Goal: Transaction & Acquisition: Purchase product/service

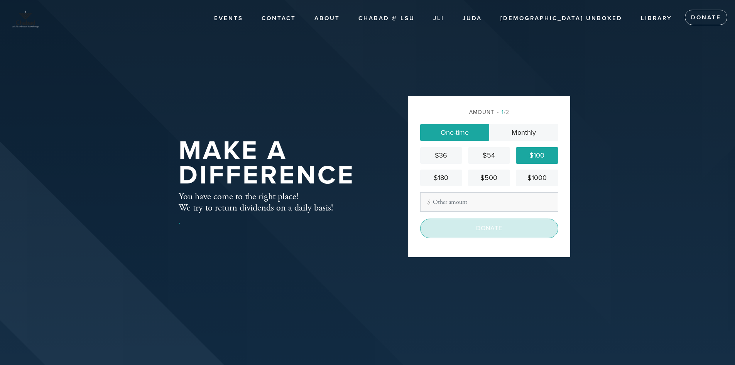
click at [498, 224] on input "Donate" at bounding box center [489, 227] width 138 height 19
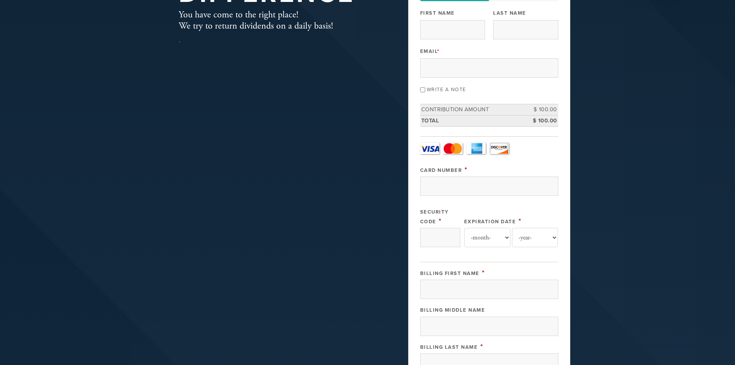
scroll to position [39, 0]
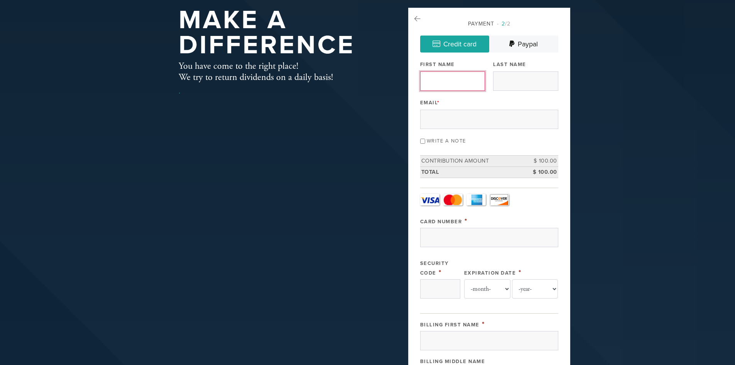
click at [430, 79] on input "First Name" at bounding box center [452, 80] width 65 height 19
type input "[PERSON_NAME]"
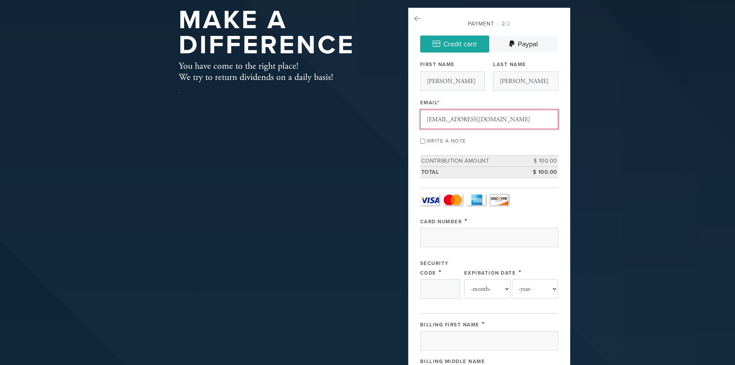
type input "[EMAIL_ADDRESS][DOMAIN_NAME]"
click at [423, 141] on input "Write a note" at bounding box center [422, 141] width 5 height 5
checkbox input "true"
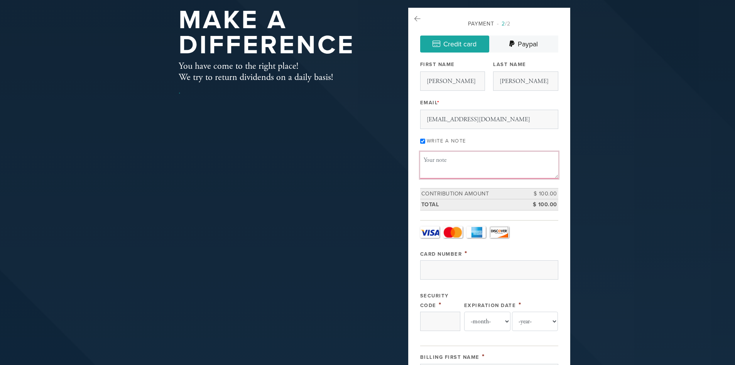
click at [431, 161] on textarea "Message or dedication" at bounding box center [489, 165] width 138 height 26
type textarea "This is for my high holiday pledge +"
click at [417, 17] on icon at bounding box center [418, 18] width 6 height 7
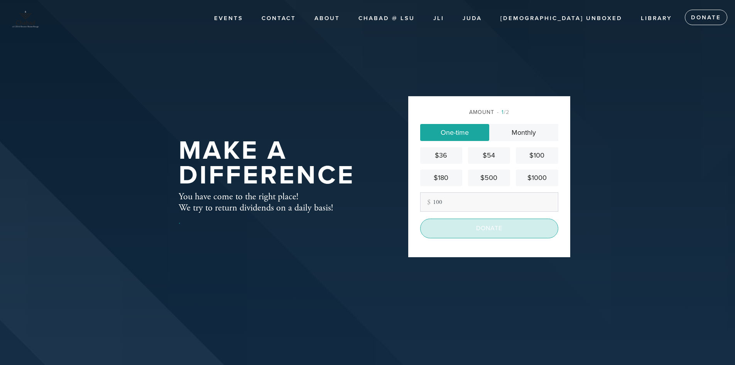
type input "100"
click at [496, 231] on input "Donate" at bounding box center [489, 227] width 138 height 19
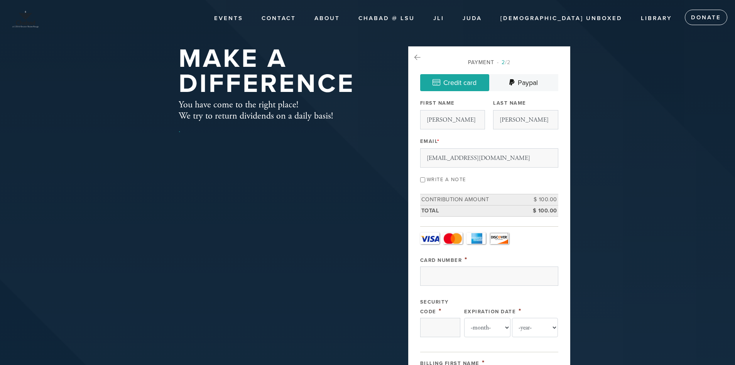
click at [424, 180] on input "Write a note" at bounding box center [422, 179] width 5 height 5
checkbox input "true"
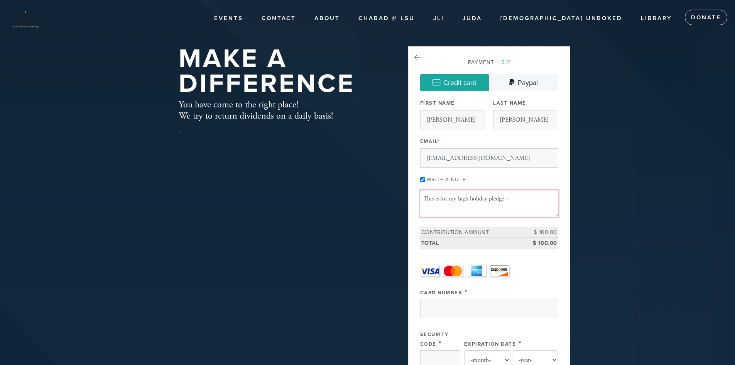
click at [516, 196] on textarea "This is for my high holiday pledge +" at bounding box center [489, 203] width 138 height 26
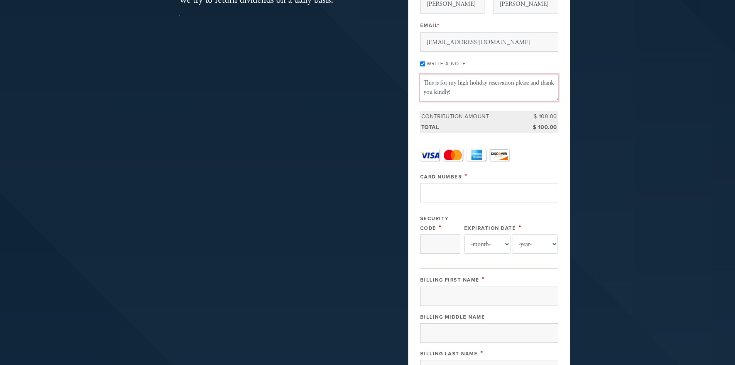
type textarea "This is for my high holiday reservation please and thank you kindly!"
click at [454, 191] on input "Card Number" at bounding box center [489, 192] width 138 height 19
type input "[CREDIT_CARD_NUMBER]"
click at [439, 245] on input "Security Code" at bounding box center [440, 243] width 40 height 19
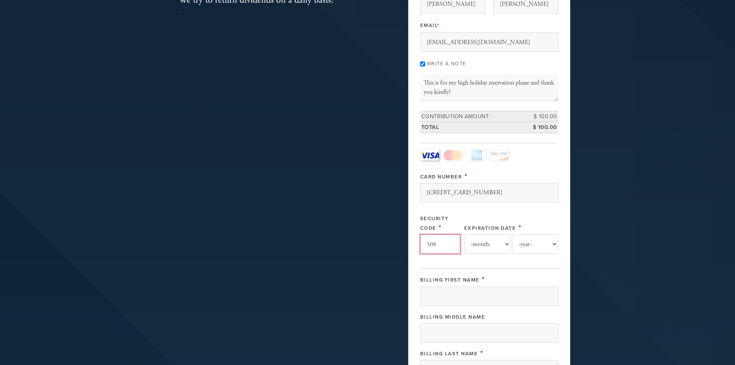
type input "508"
click at [488, 244] on select "-month- 01 02 03 04 05 06 07 08 09 10 11 12" at bounding box center [487, 243] width 46 height 19
select select "4"
click at [464, 234] on select "-month- 01 02 03 04 05 06 07 08 09 10 11 12" at bounding box center [487, 243] width 46 height 19
click at [554, 247] on select "-year- 2025 2026 2027 2028 2029 2030 2031 2032 2033 2034 2035" at bounding box center [535, 243] width 46 height 19
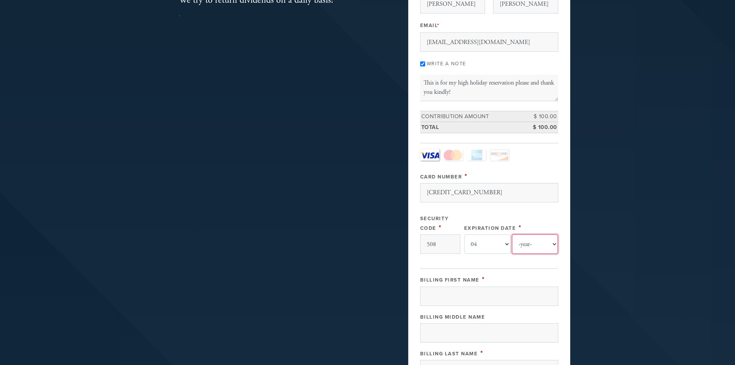
select select "2027"
click at [512, 234] on select "-year- 2025 2026 2027 2028 2029 2030 2031 2032 2033 2034 2035" at bounding box center [535, 243] width 46 height 19
click at [442, 293] on input "Billing First Name" at bounding box center [489, 295] width 138 height 19
type input "[PERSON_NAME]"
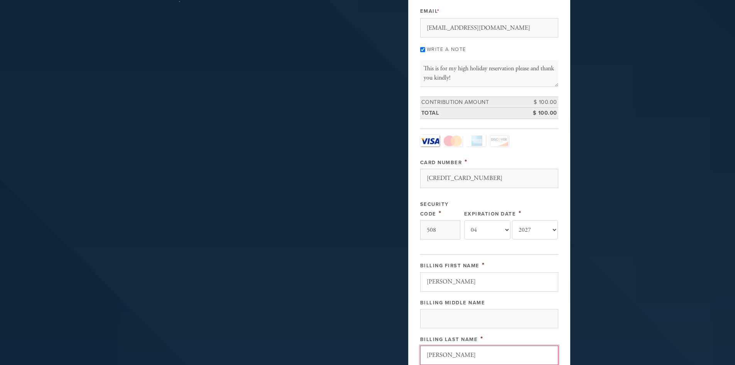
type input "[PERSON_NAME]"
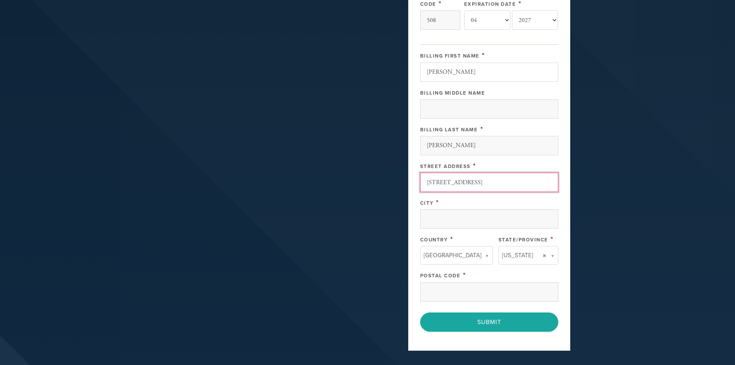
type input "[STREET_ADDRESS]"
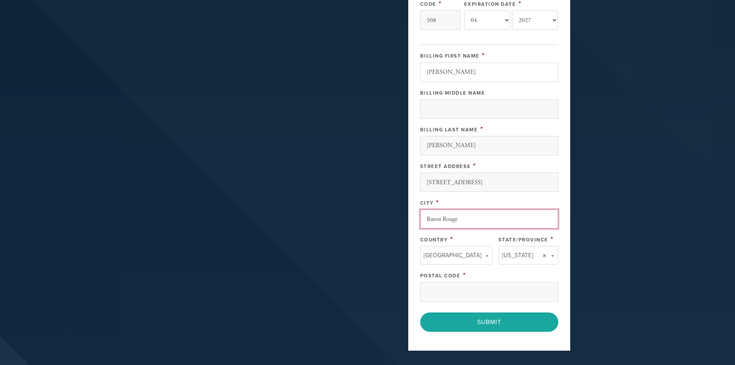
type input "Baton Rouge"
click at [437, 291] on input "Postal Code" at bounding box center [489, 291] width 138 height 19
type input "70809"
click at [482, 342] on div "Payment 2 /2 Credit card [GEOGRAPHIC_DATA] Payment Processor Pay Later Credit C…" at bounding box center [489, 29] width 162 height 644
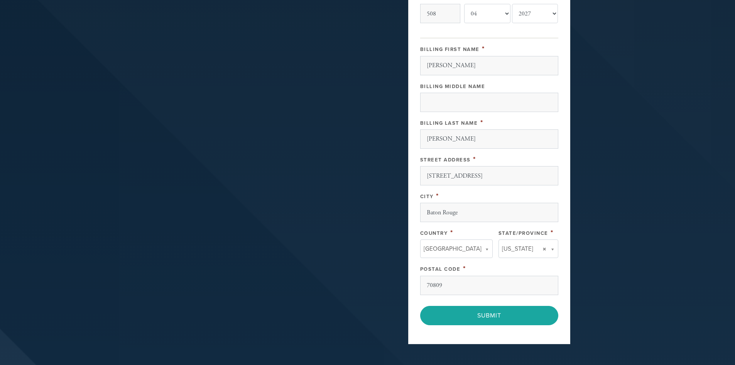
scroll to position [378, 0]
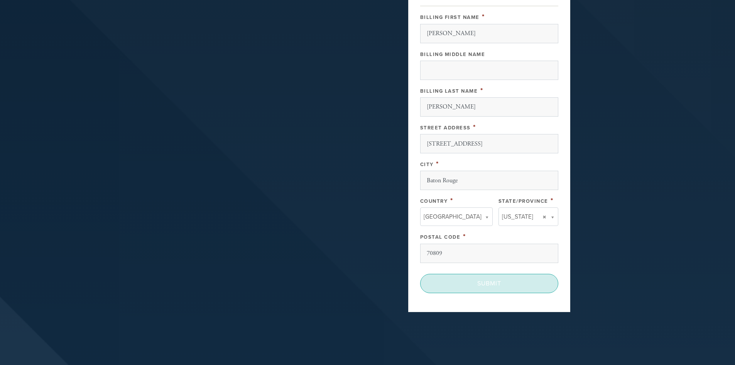
click at [506, 285] on input "Submit" at bounding box center [489, 283] width 138 height 19
